Goal: Task Accomplishment & Management: Use online tool/utility

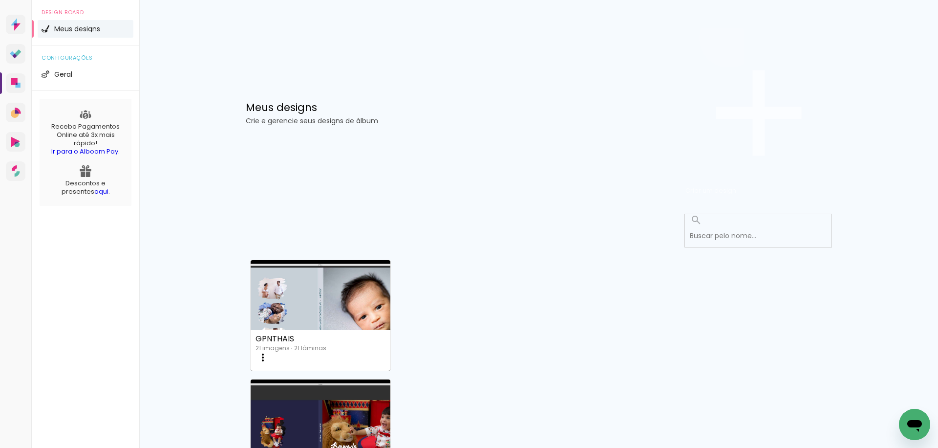
click at [736, 186] on span "Criar um design" at bounding box center [711, 190] width 51 height 9
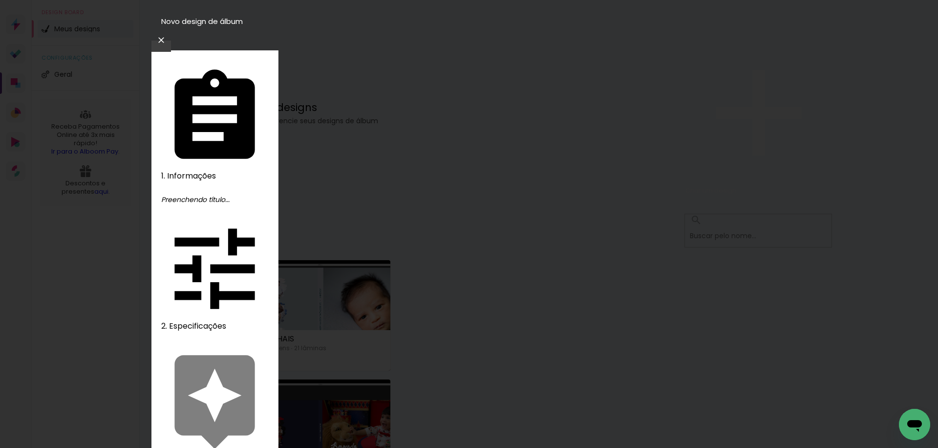
type input "VICENTE 3 ANOS"
type paper-input "VICENTE 3 ANOS"
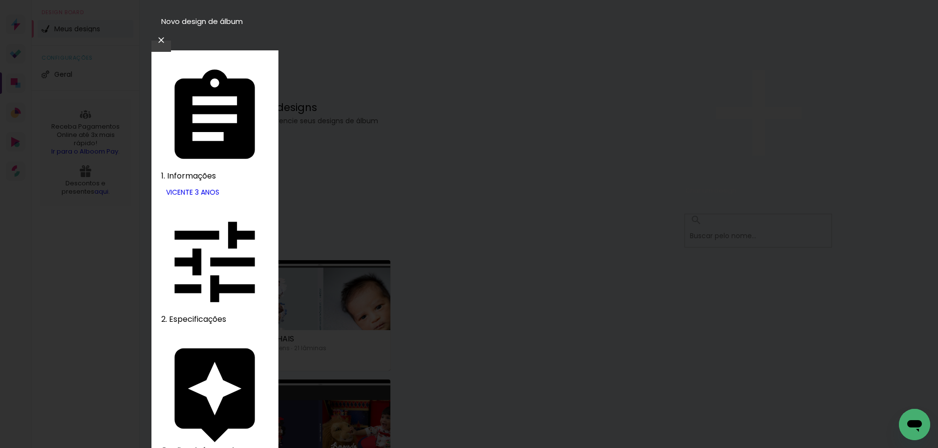
scroll to position [630, 0]
click at [0, 0] on slot "Avançar" at bounding box center [0, 0] width 0 height 0
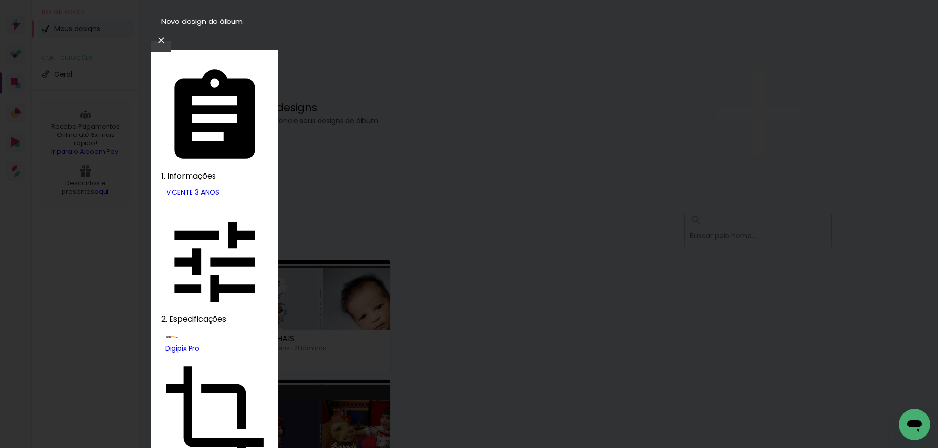
click at [0, 0] on slot "180° Flat 800" at bounding box center [0, 0] width 0 height 0
type input "180° Flat 800"
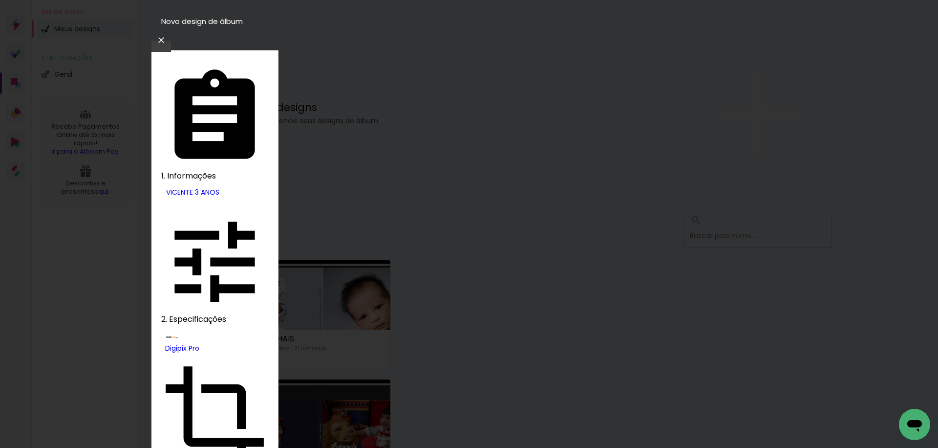
click at [0, 0] on slot "Avançar" at bounding box center [0, 0] width 0 height 0
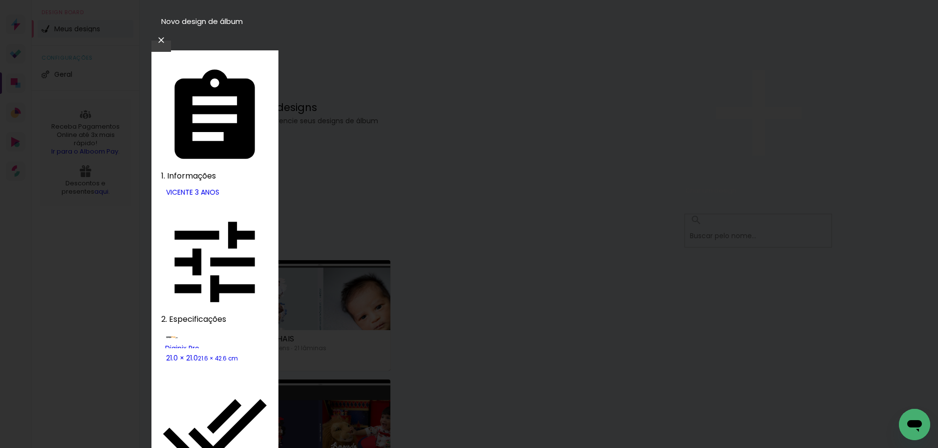
type paper-checkbox "on"
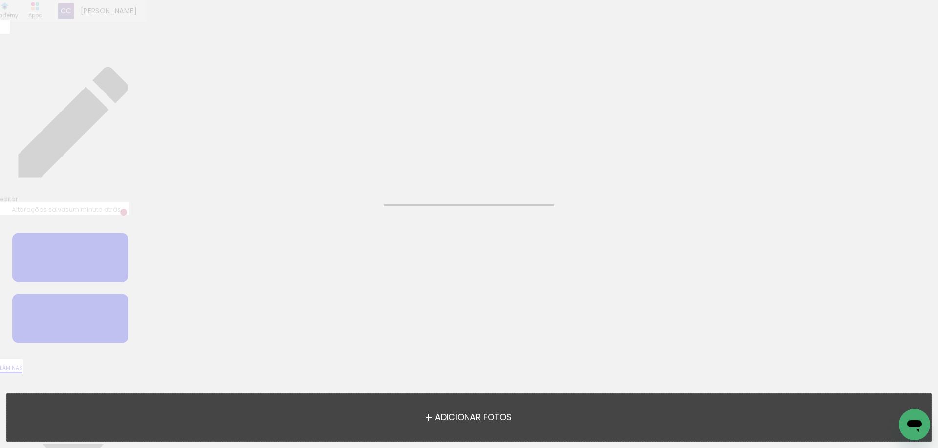
click at [462, 415] on span "Adicionar Fotos" at bounding box center [473, 417] width 77 height 9
click at [0, 0] on input "file" at bounding box center [0, 0] width 0 height 0
